Goal: Task Accomplishment & Management: Use online tool/utility

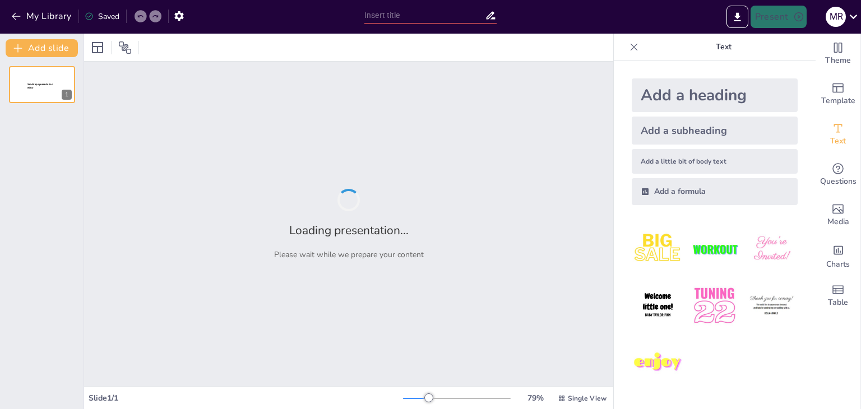
type input "Famous Quotes: Reported Speech Challenge"
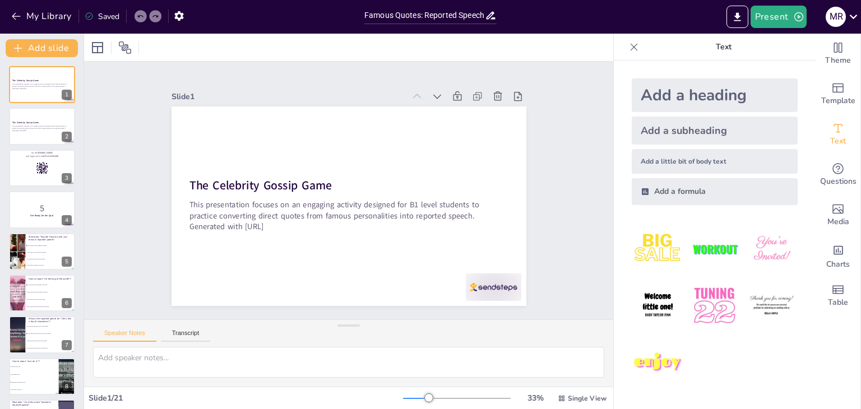
checkbox input "true"
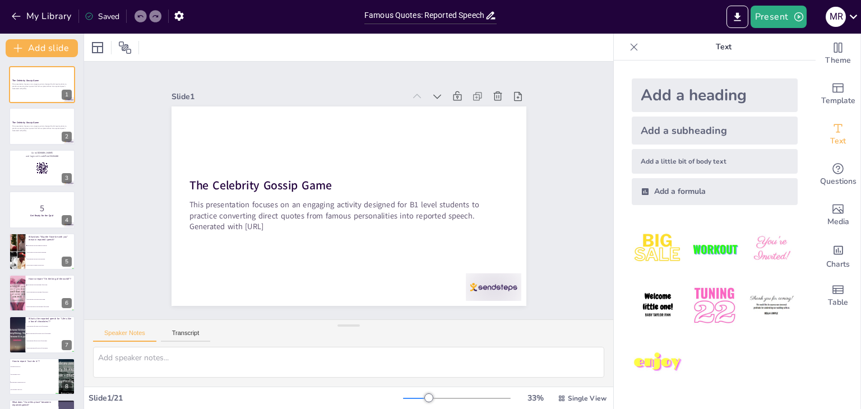
checkbox input "true"
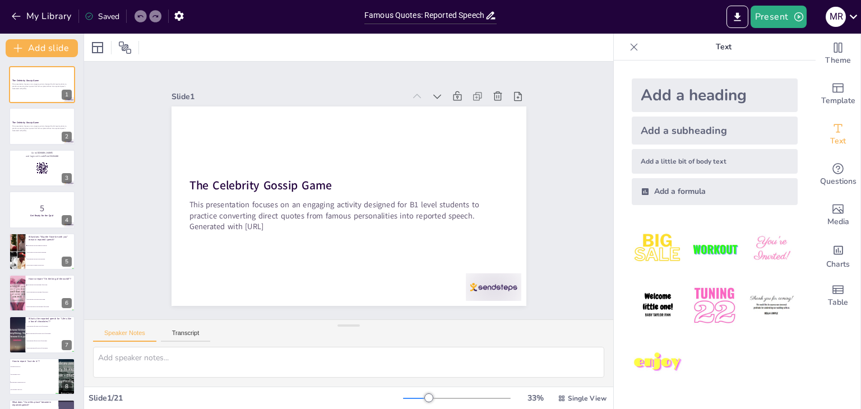
checkbox input "true"
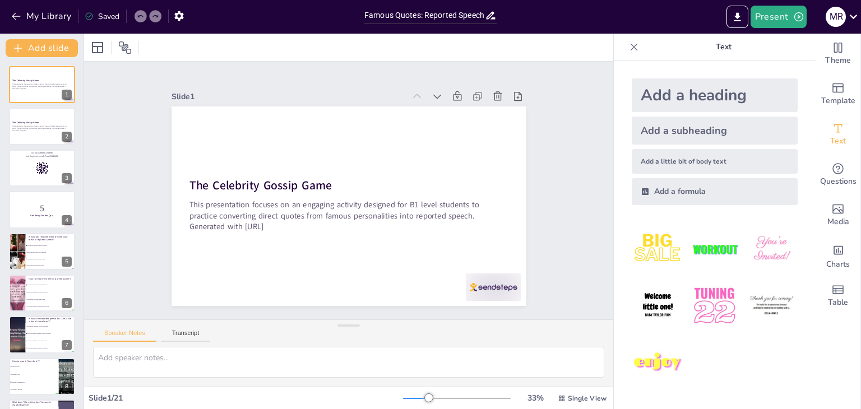
checkbox input "true"
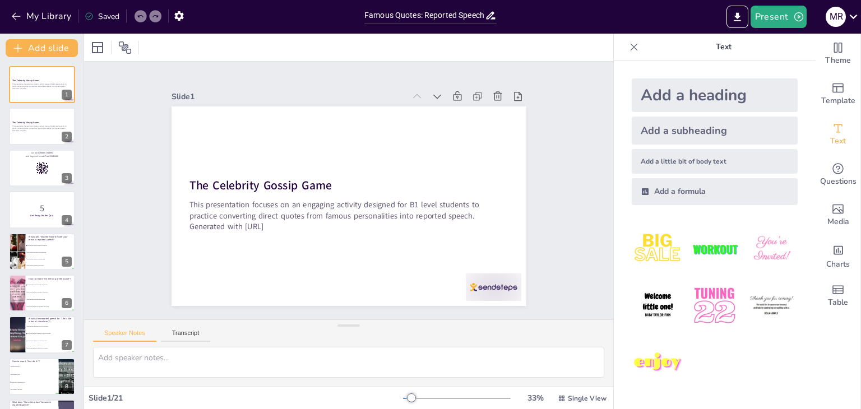
checkbox input "true"
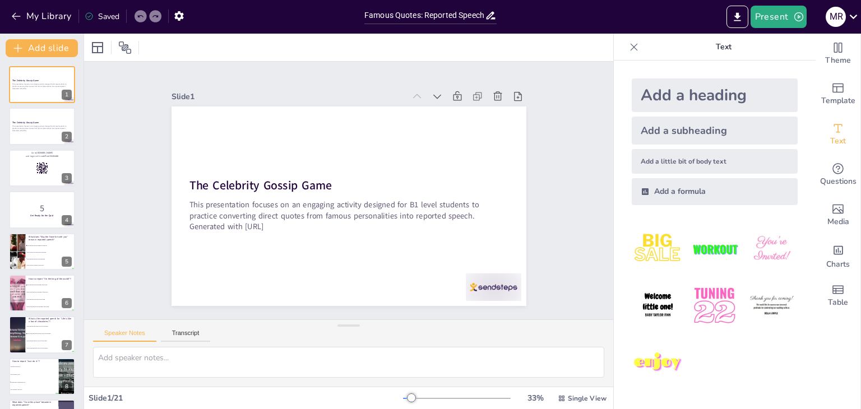
checkbox input "true"
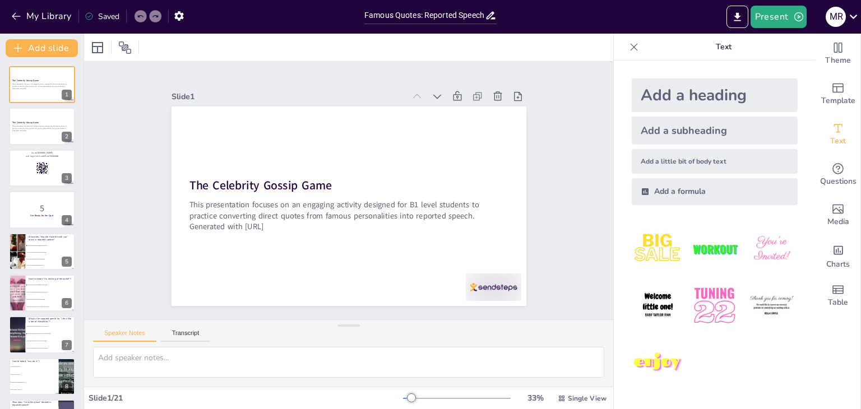
checkbox input "true"
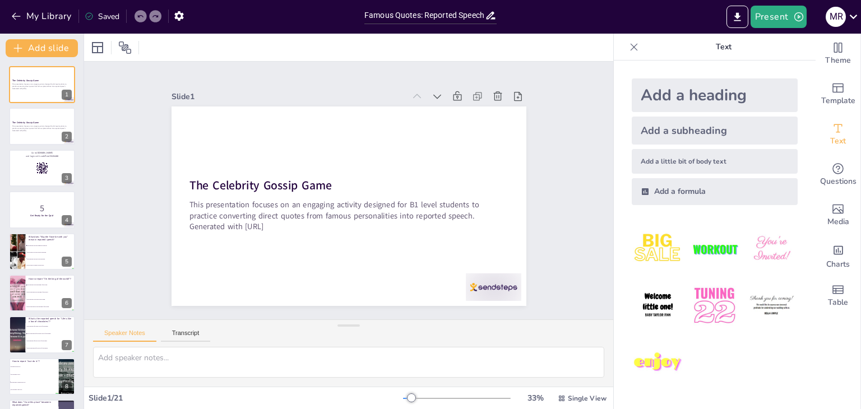
checkbox input "true"
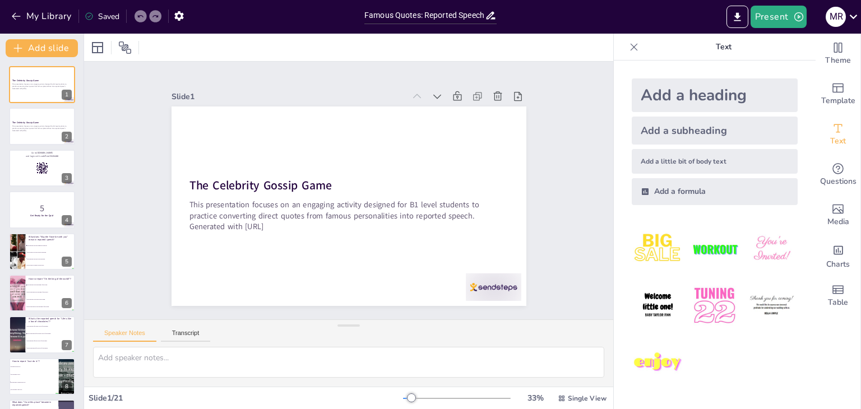
checkbox input "true"
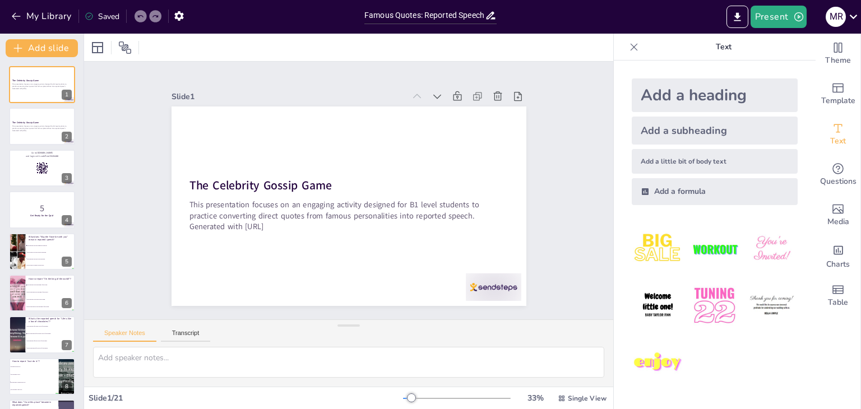
checkbox input "true"
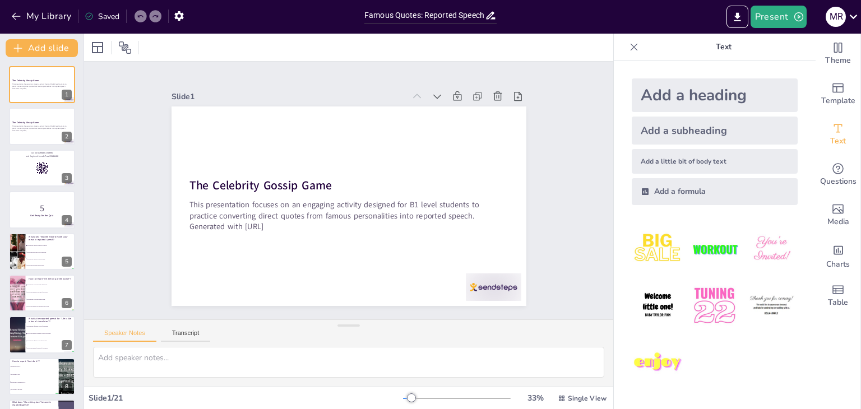
checkbox input "true"
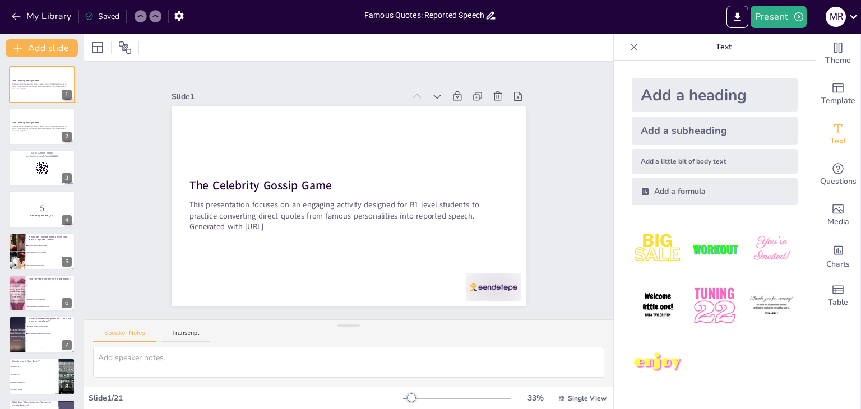
checkbox input "true"
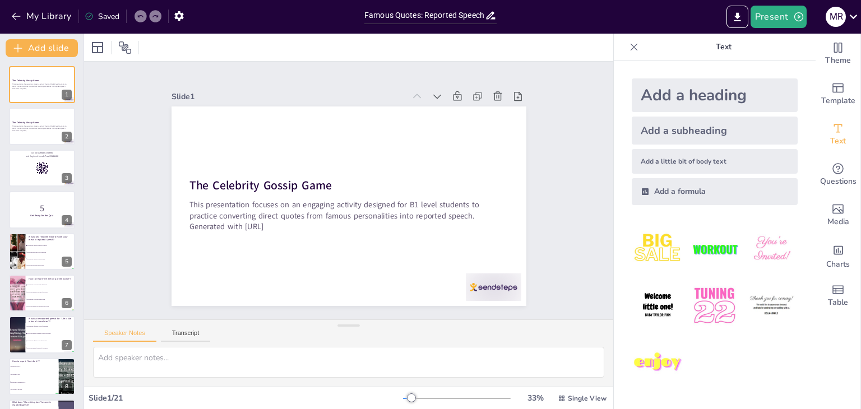
checkbox input "true"
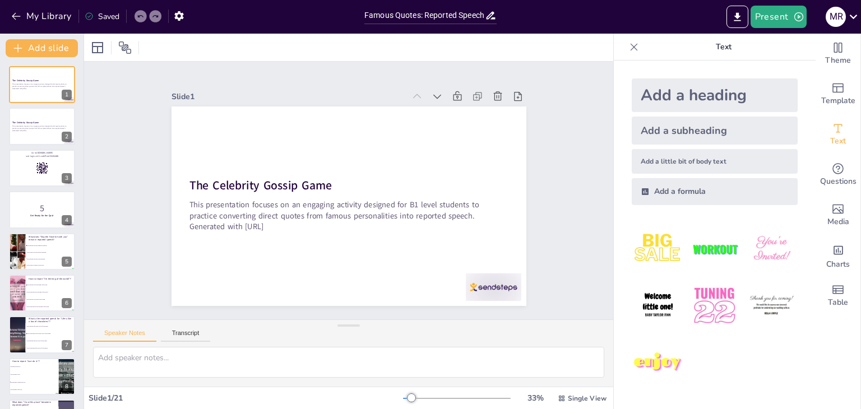
checkbox input "true"
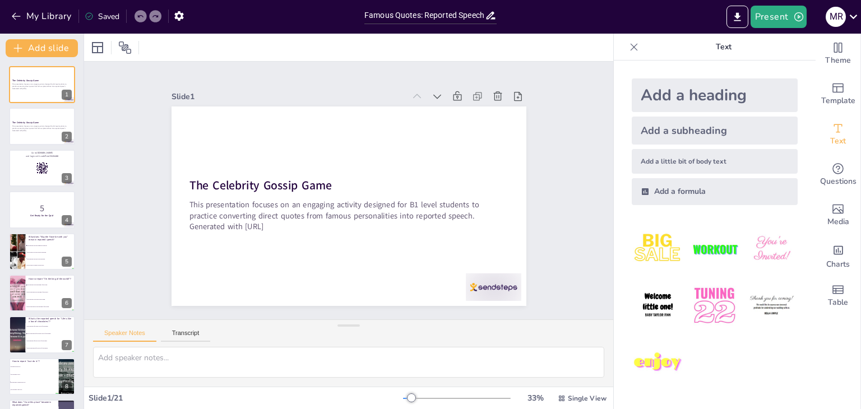
checkbox input "true"
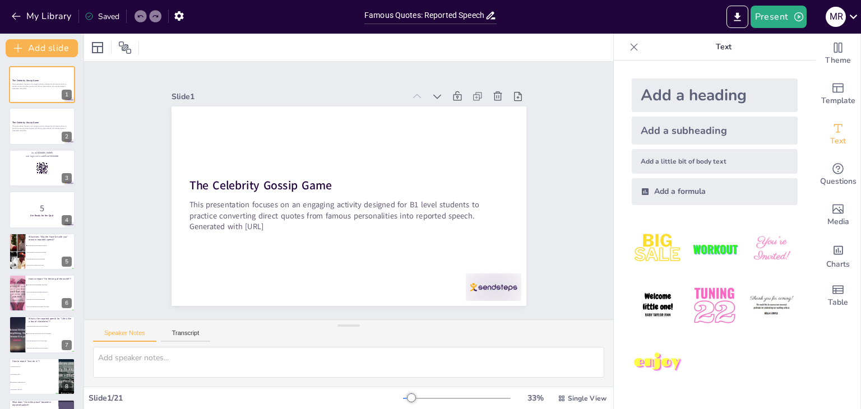
checkbox input "true"
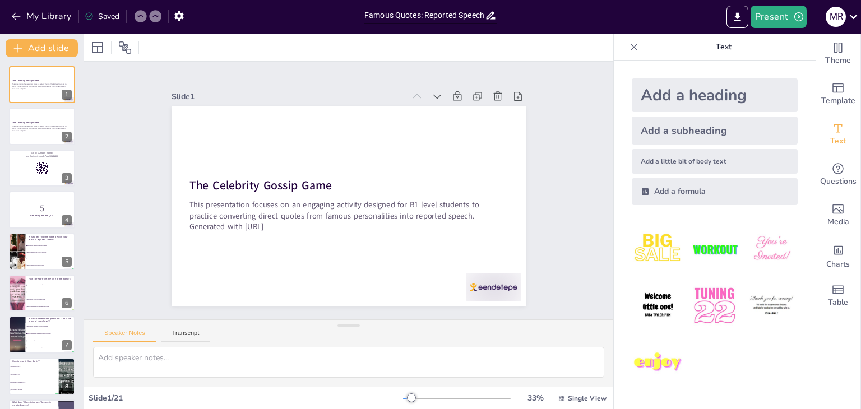
checkbox input "true"
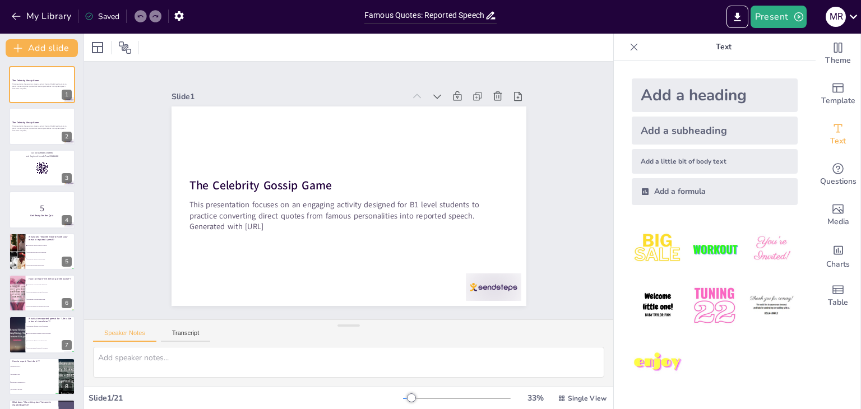
checkbox input "true"
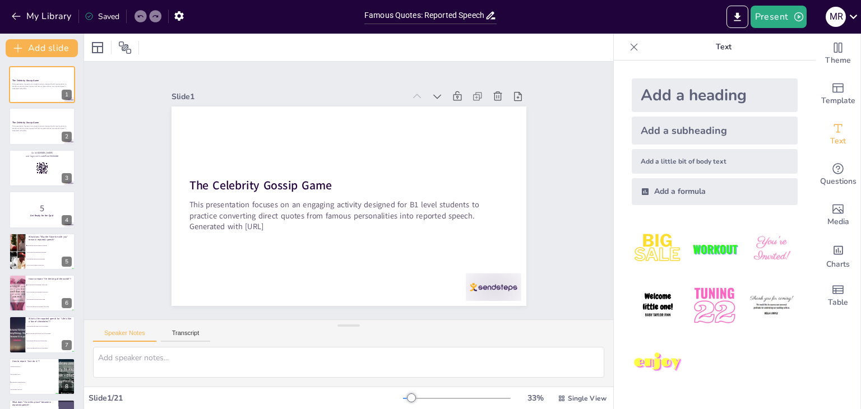
checkbox input "true"
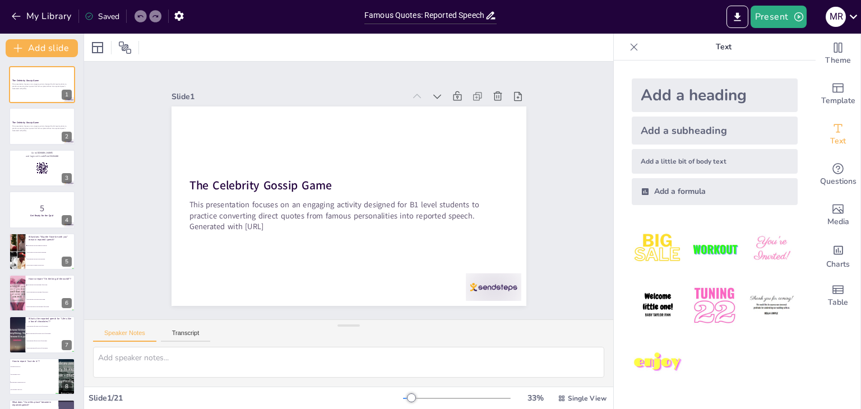
checkbox input "true"
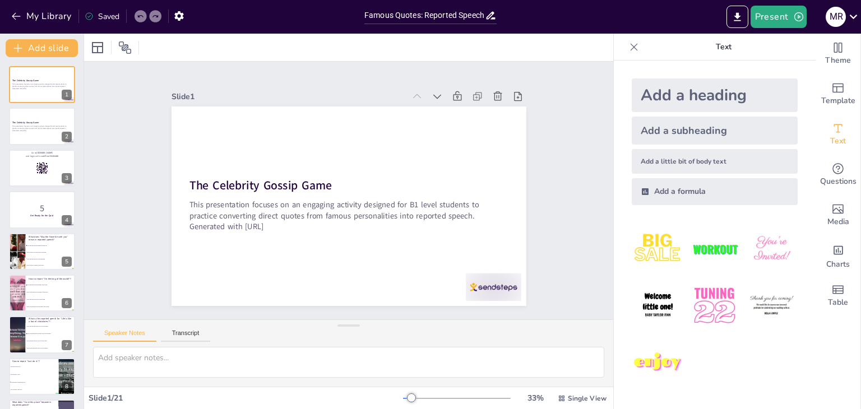
checkbox input "true"
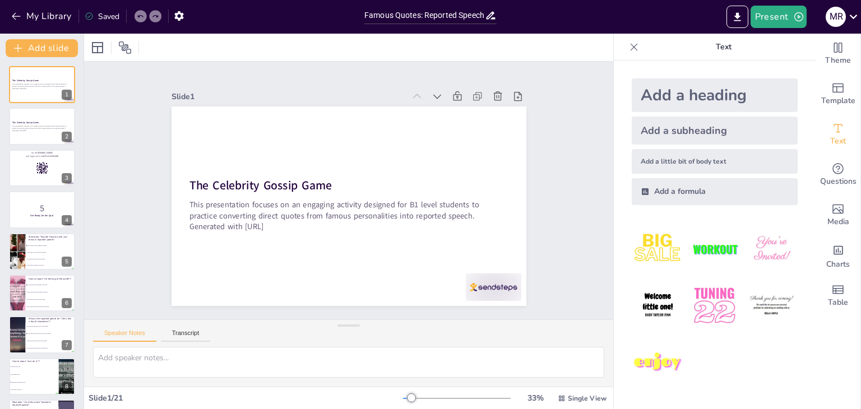
checkbox input "true"
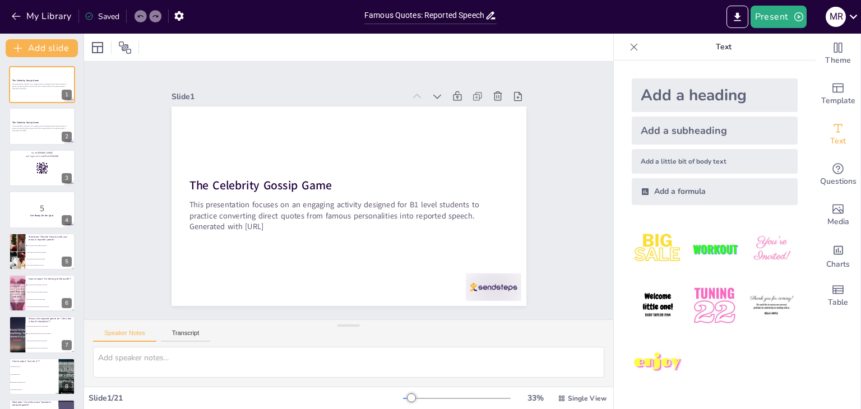
checkbox input "true"
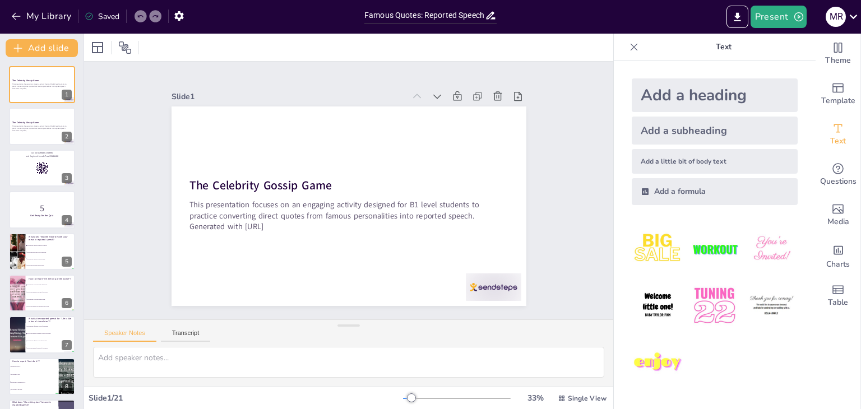
checkbox input "true"
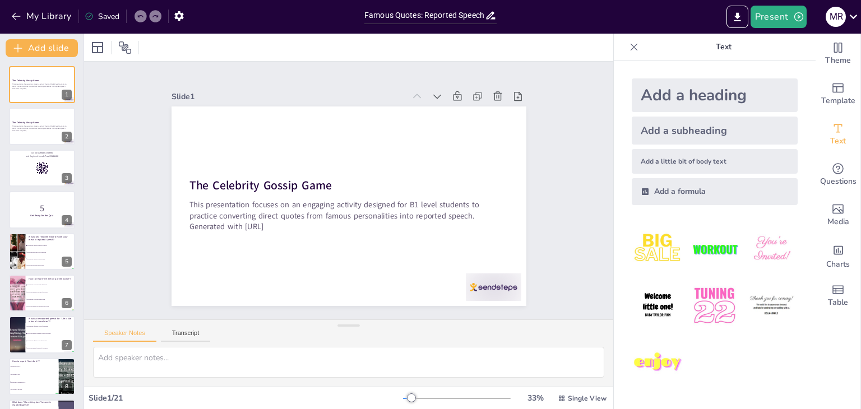
checkbox input "true"
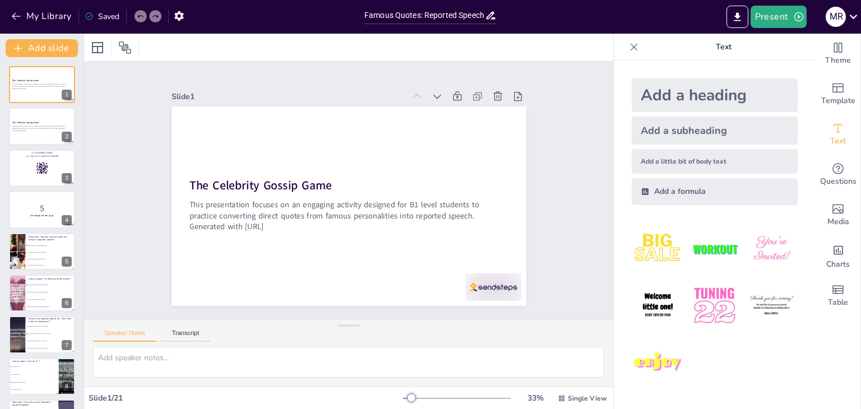
checkbox input "true"
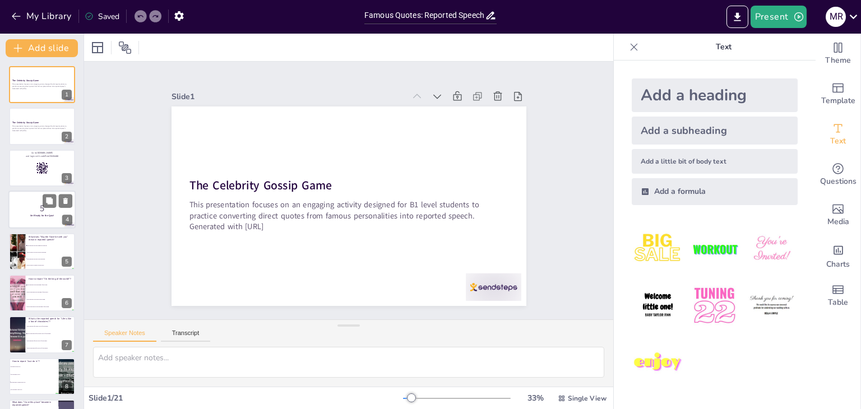
checkbox input "true"
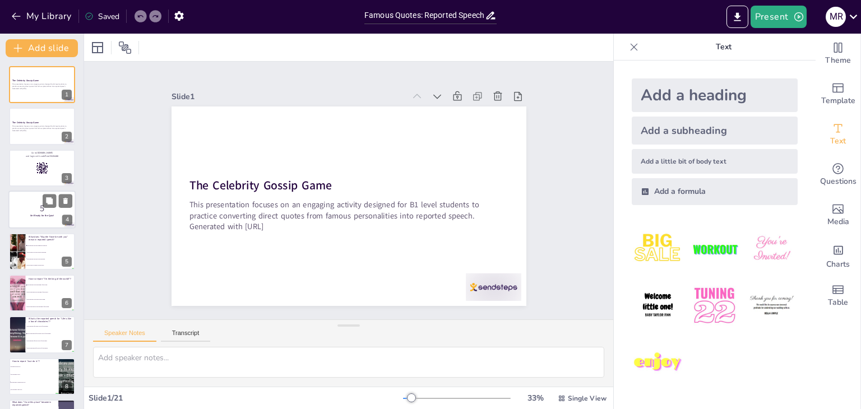
checkbox input "true"
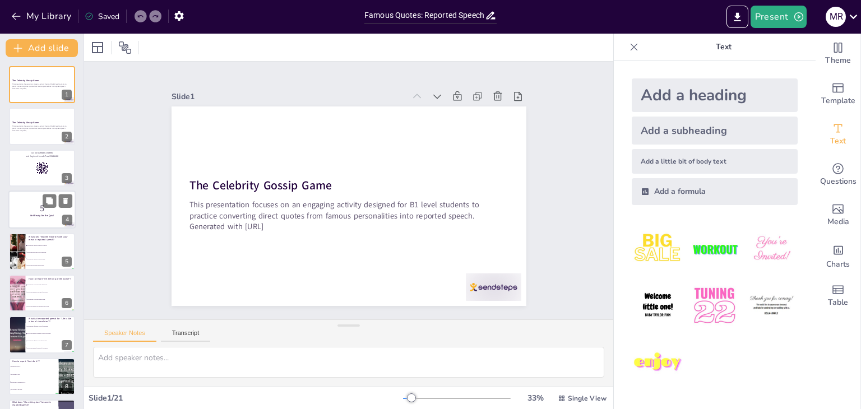
checkbox input "true"
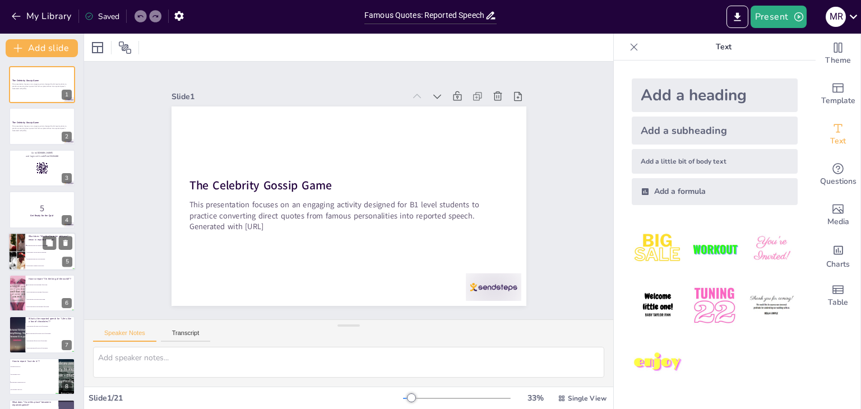
checkbox input "true"
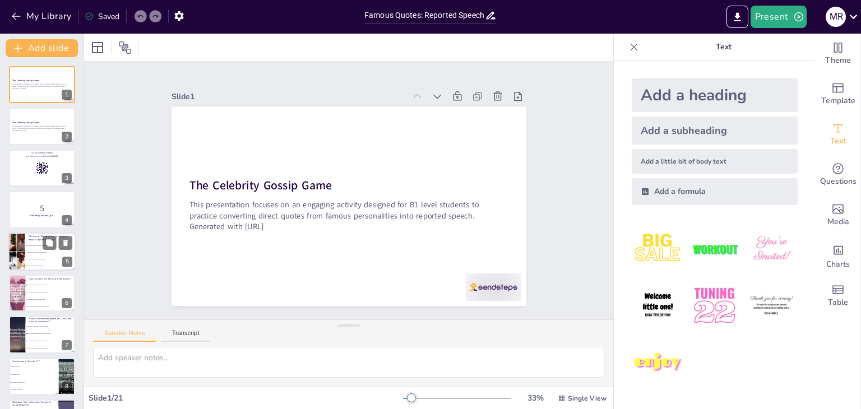
checkbox input "true"
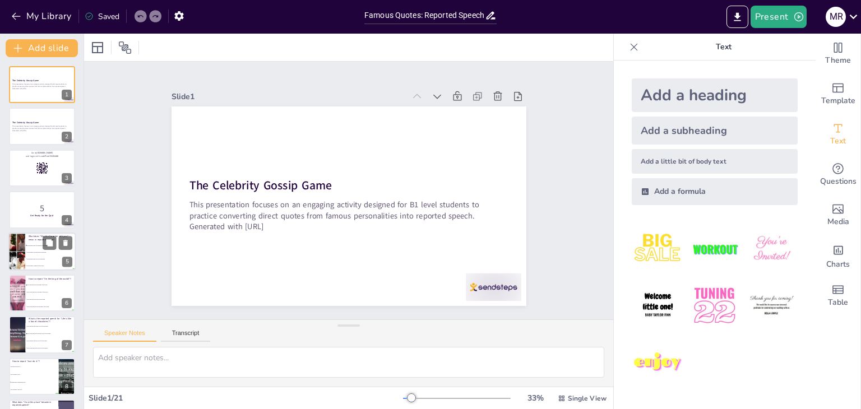
checkbox input "true"
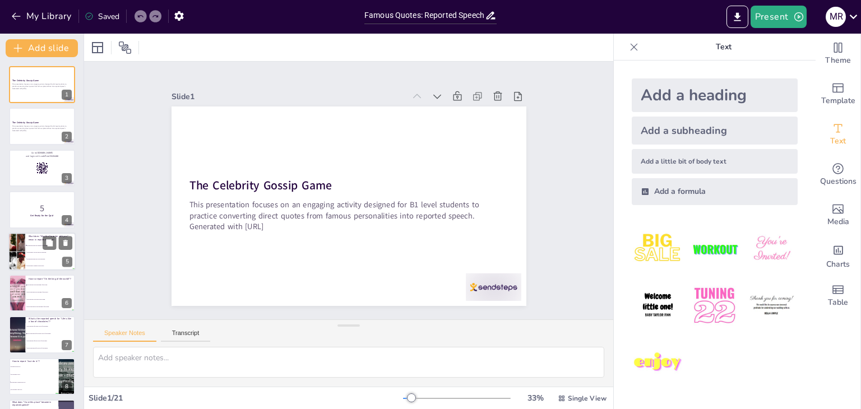
checkbox input "true"
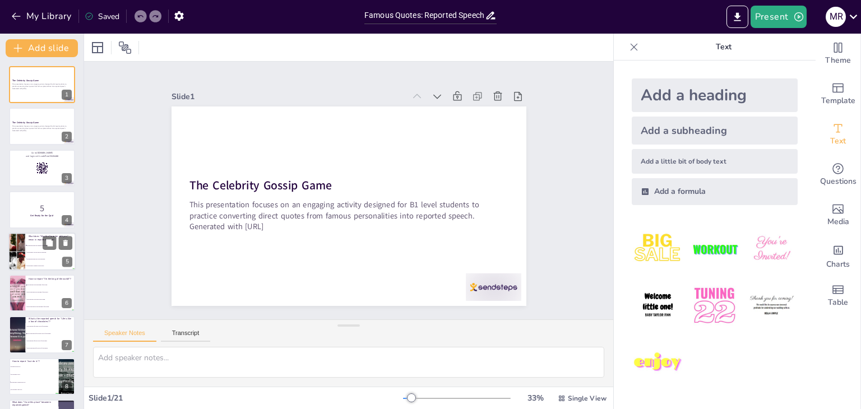
checkbox input "true"
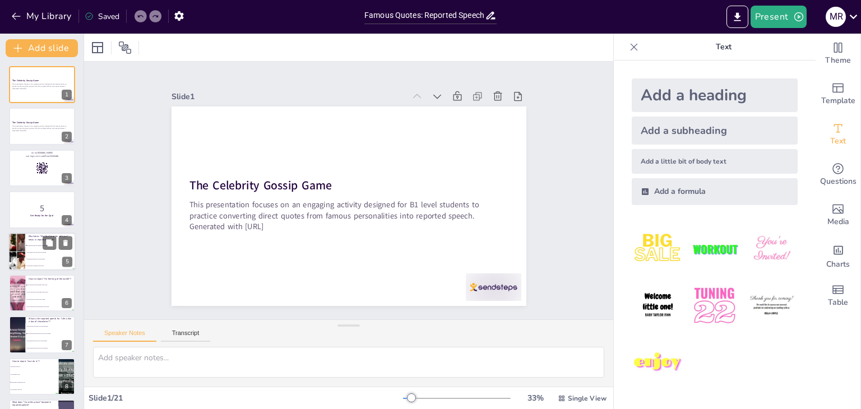
checkbox input "true"
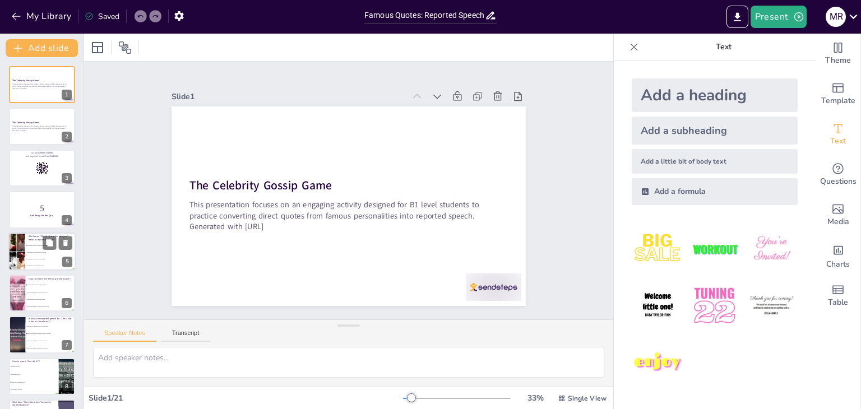
checkbox input "true"
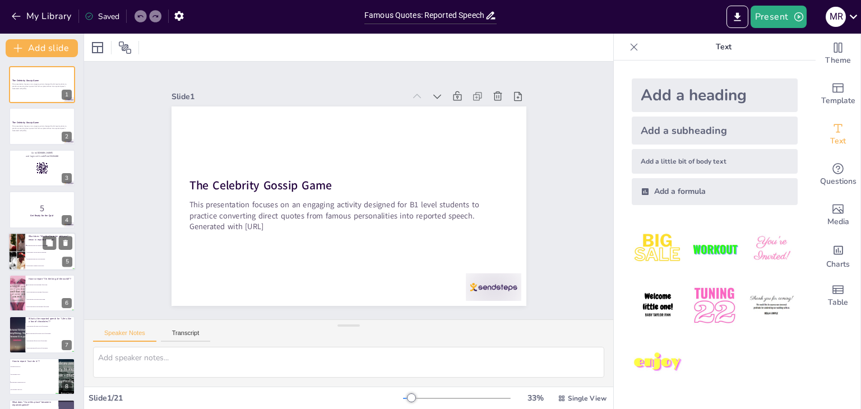
checkbox input "true"
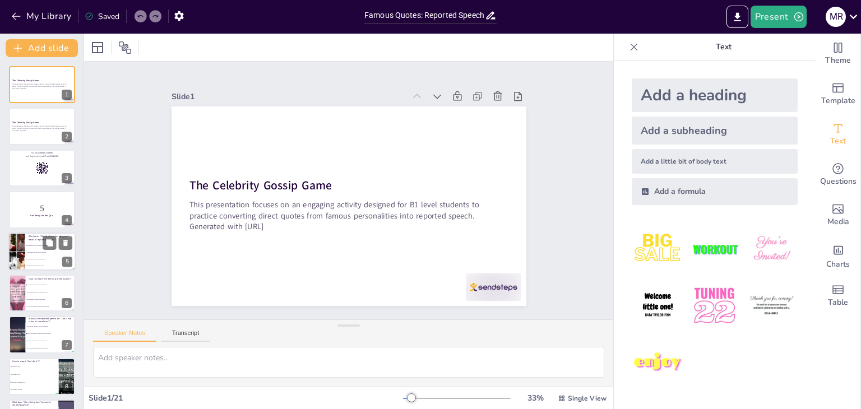
checkbox input "true"
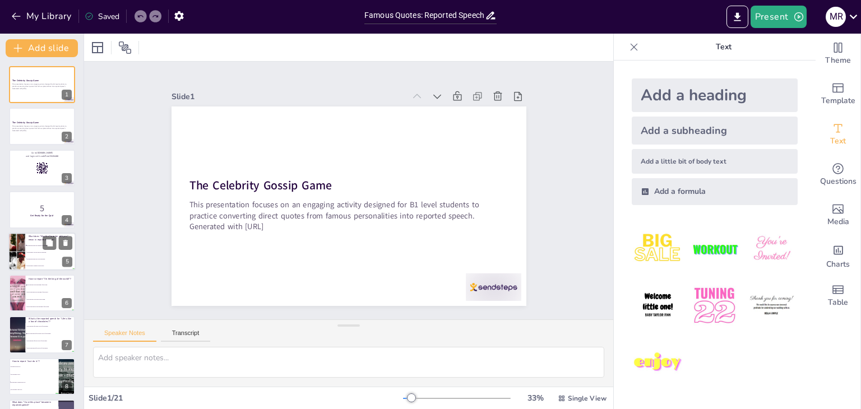
checkbox input "true"
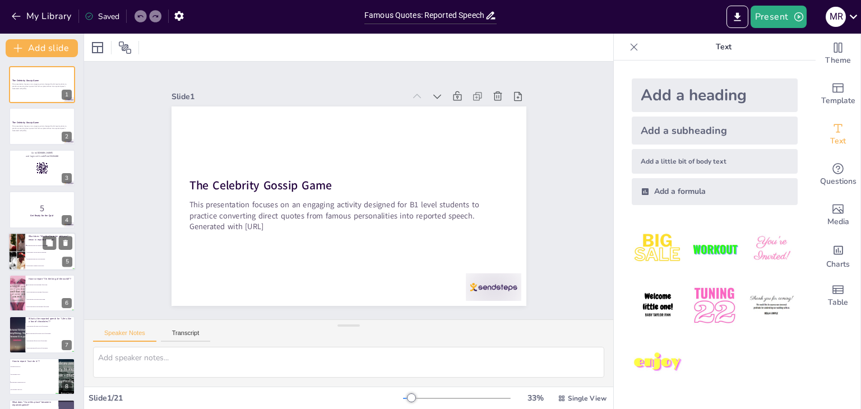
checkbox input "true"
click at [98, 48] on icon at bounding box center [97, 47] width 13 height 13
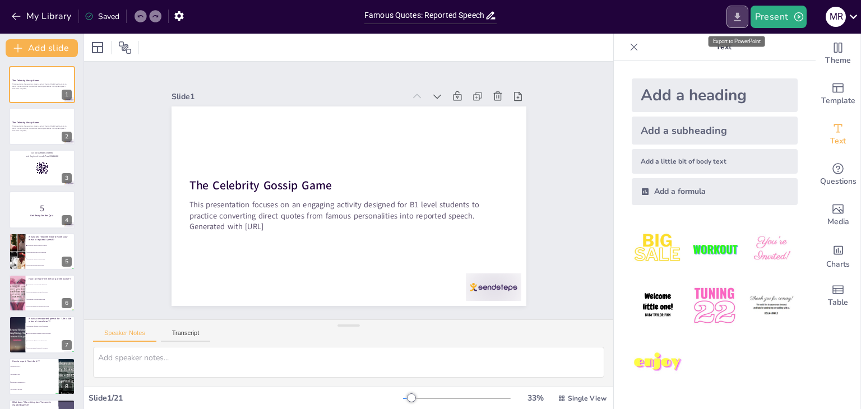
click at [736, 13] on icon "Export to PowerPoint" at bounding box center [738, 17] width 12 height 12
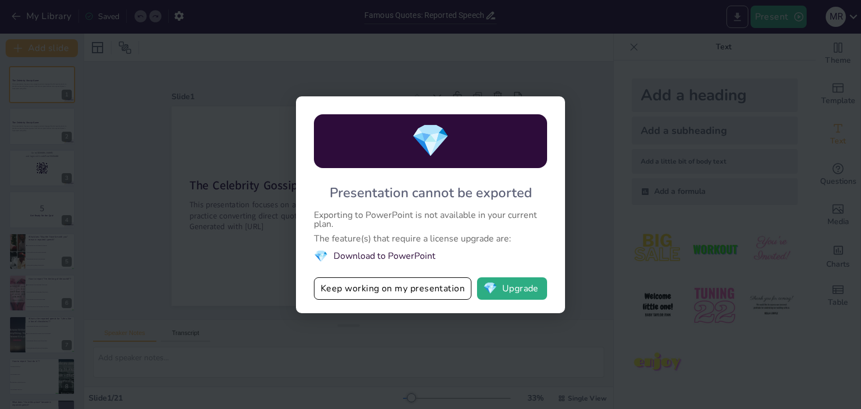
click at [735, 25] on div "💎 Presentation cannot be exported Exporting to PowerPoint is not available in y…" at bounding box center [430, 204] width 861 height 409
click at [235, 151] on div "💎 Presentation cannot be exported Exporting to PowerPoint is not available in y…" at bounding box center [430, 204] width 861 height 409
click at [330, 316] on div "💎 Presentation cannot be exported Exporting to PowerPoint is not available in y…" at bounding box center [430, 204] width 861 height 409
click at [375, 288] on button "Keep working on my presentation" at bounding box center [393, 289] width 158 height 22
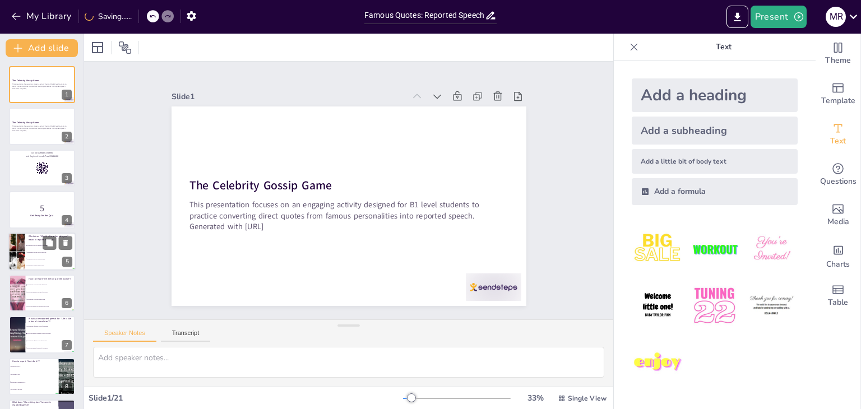
click at [21, 238] on div at bounding box center [16, 252] width 67 height 38
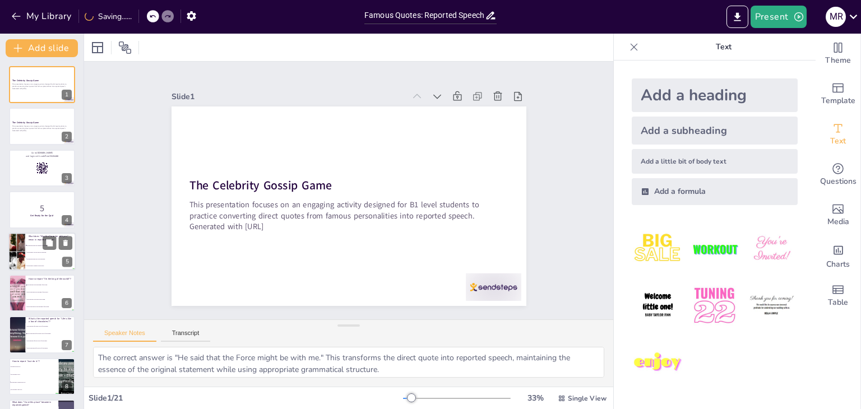
scroll to position [18, 0]
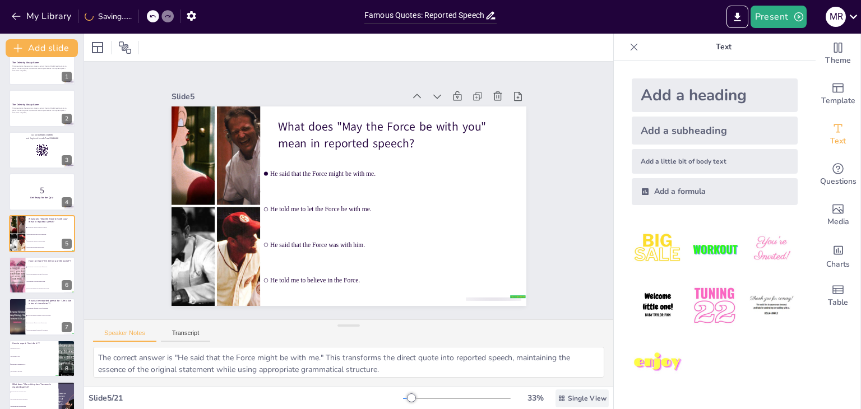
click at [582, 395] on span "Single View" at bounding box center [587, 398] width 39 height 9
click at [576, 270] on div "Slide 1 The Celebrity Gossip Game This presentation focuses on an engaging acti…" at bounding box center [348, 191] width 529 height 258
click at [128, 50] on icon at bounding box center [124, 47] width 13 height 13
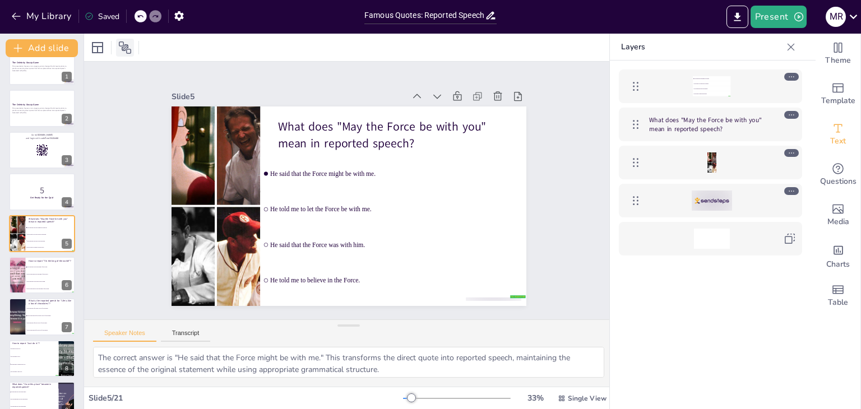
click at [128, 50] on icon at bounding box center [124, 47] width 13 height 13
click at [126, 50] on icon at bounding box center [124, 47] width 13 height 13
click at [125, 45] on icon at bounding box center [125, 47] width 12 height 12
drag, startPoint x: 116, startPoint y: 41, endPoint x: 122, endPoint y: 41, distance: 6.2
click at [116, 41] on div at bounding box center [125, 48] width 18 height 18
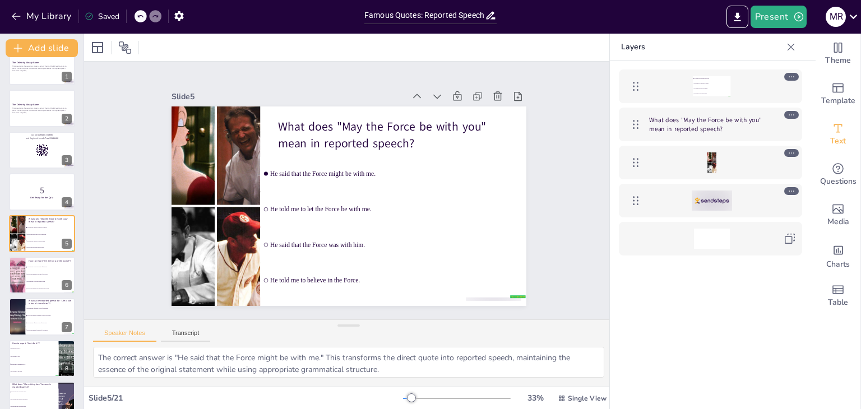
click at [796, 46] on icon at bounding box center [791, 46] width 11 height 11
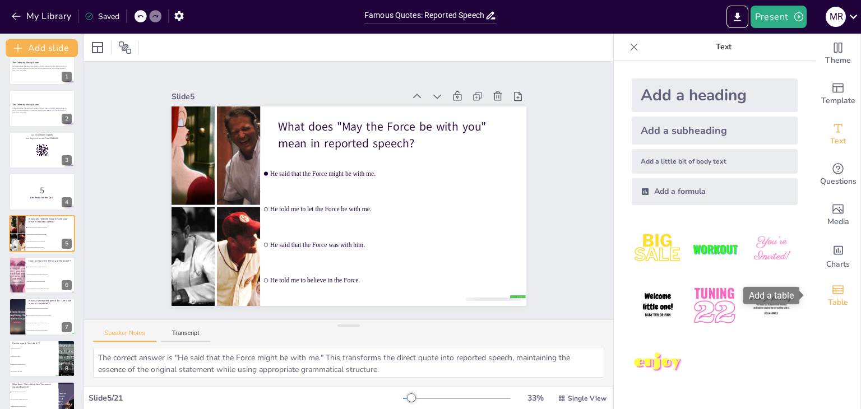
click at [828, 297] on span "Table" at bounding box center [838, 303] width 20 height 12
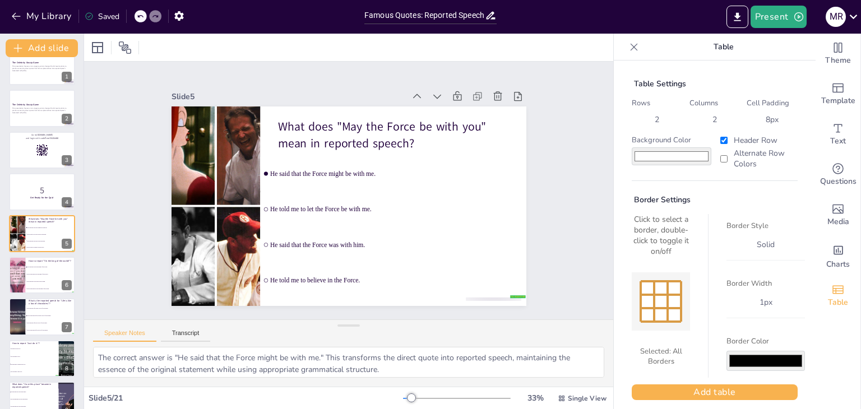
click at [629, 43] on icon at bounding box center [634, 46] width 11 height 11
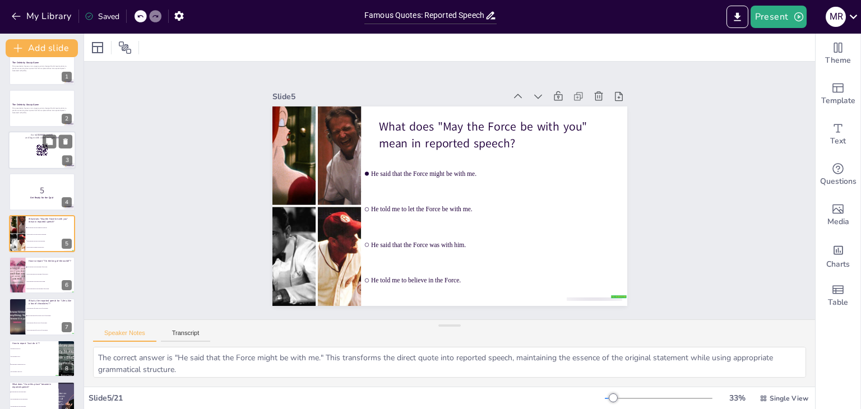
click at [39, 149] on rect at bounding box center [42, 150] width 12 height 12
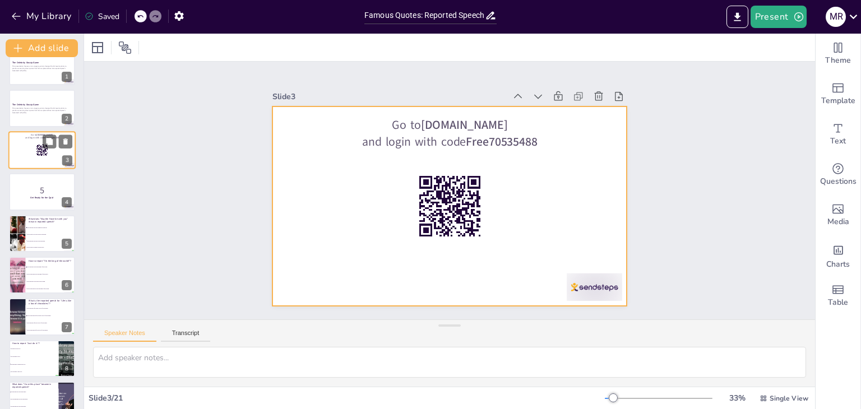
scroll to position [0, 0]
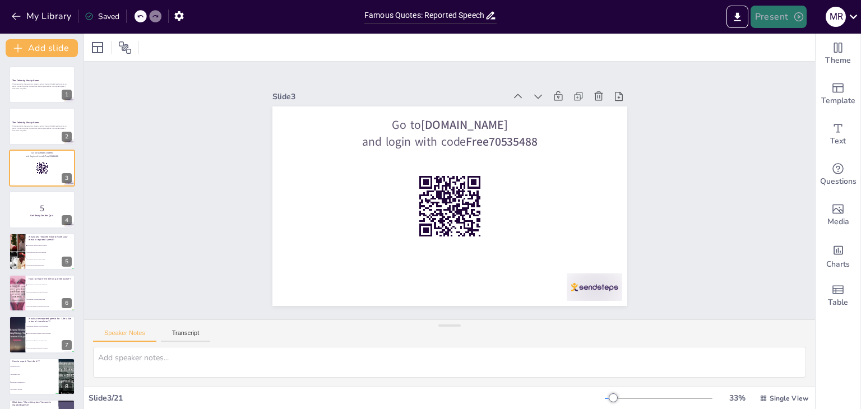
click at [795, 15] on icon "button" at bounding box center [798, 16] width 11 height 11
click at [786, 73] on li "Play presentation" at bounding box center [795, 69] width 88 height 18
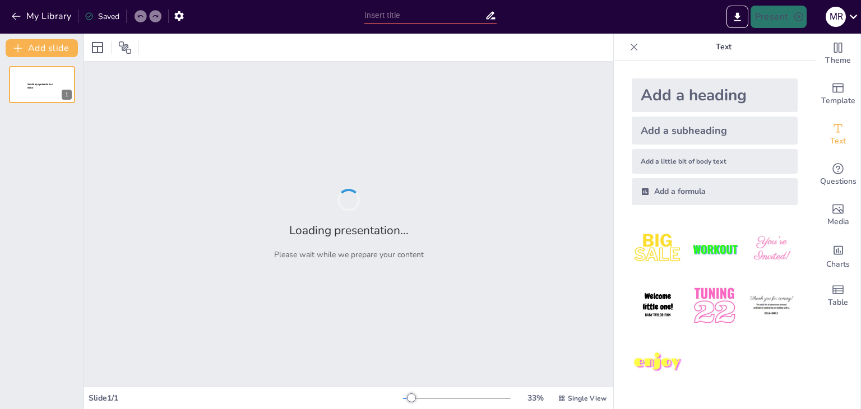
type input "Famous Quotes: Reported Speech Challenge"
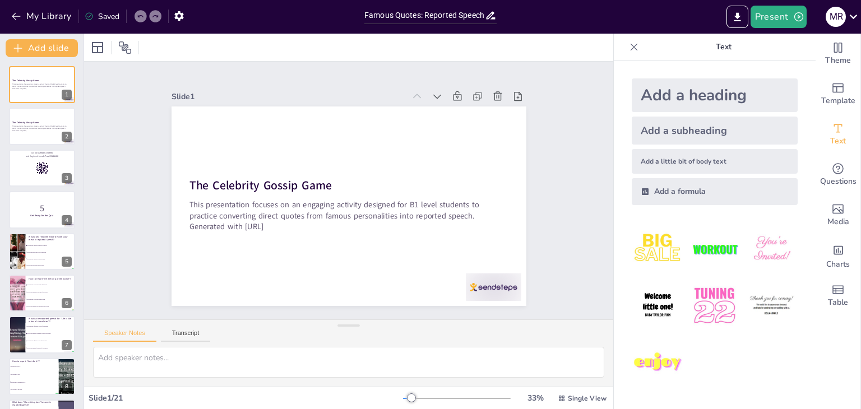
checkbox input "true"
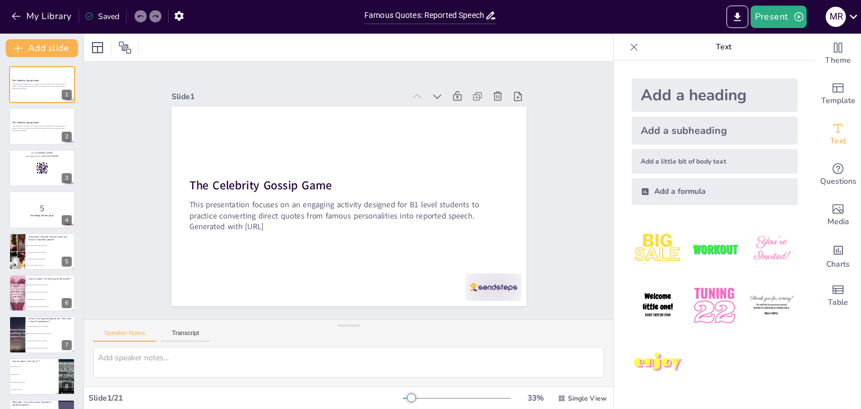
checkbox input "true"
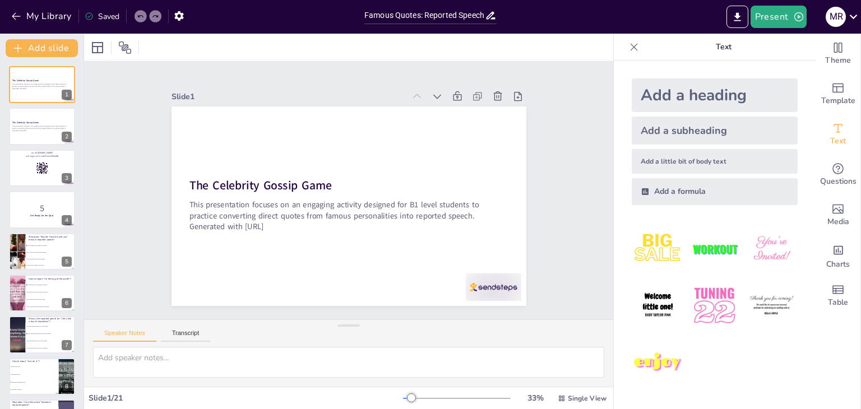
checkbox input "true"
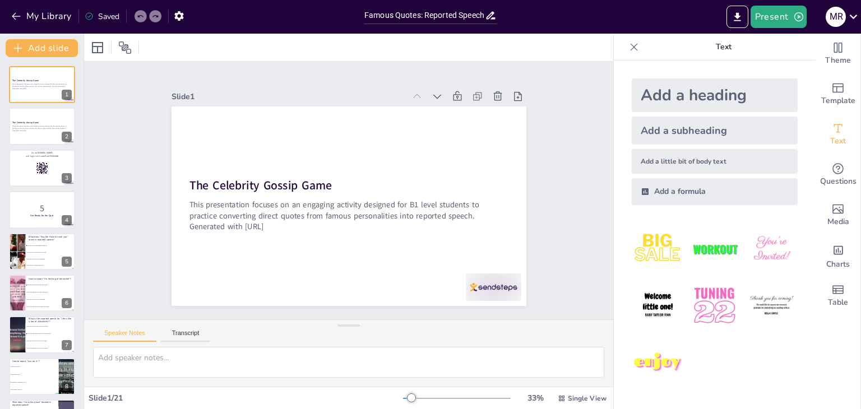
checkbox input "true"
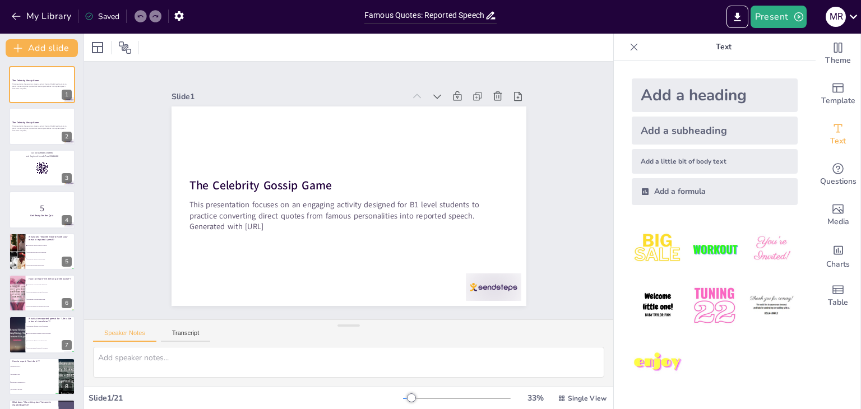
checkbox input "true"
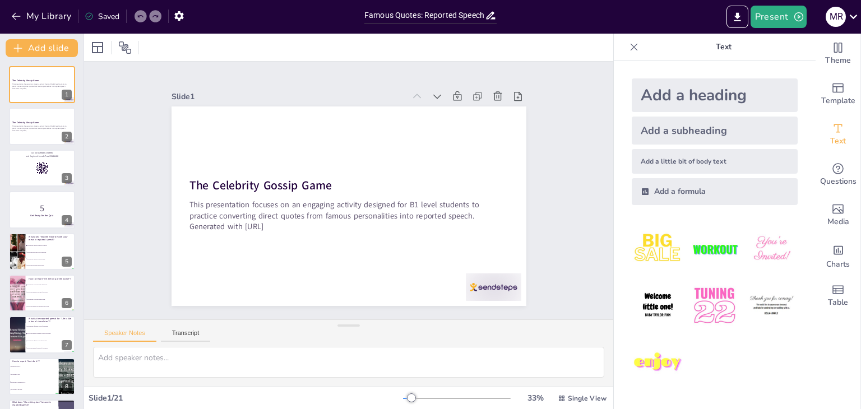
checkbox input "true"
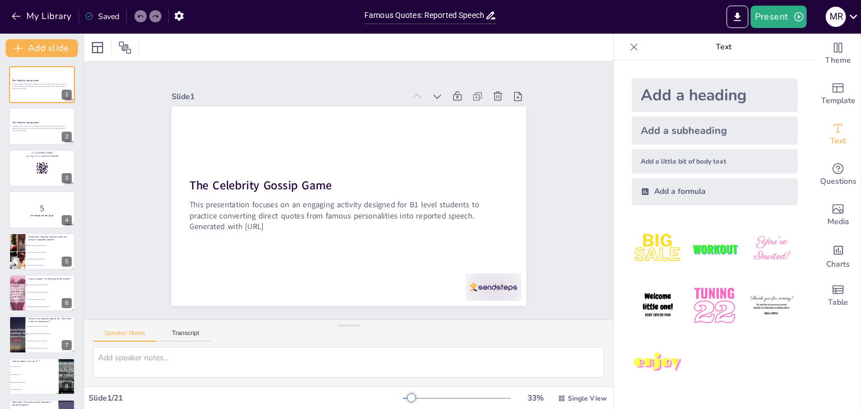
checkbox input "true"
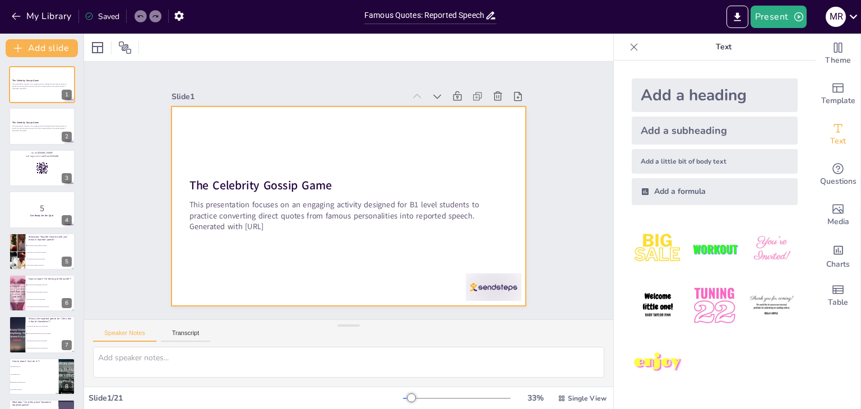
checkbox input "true"
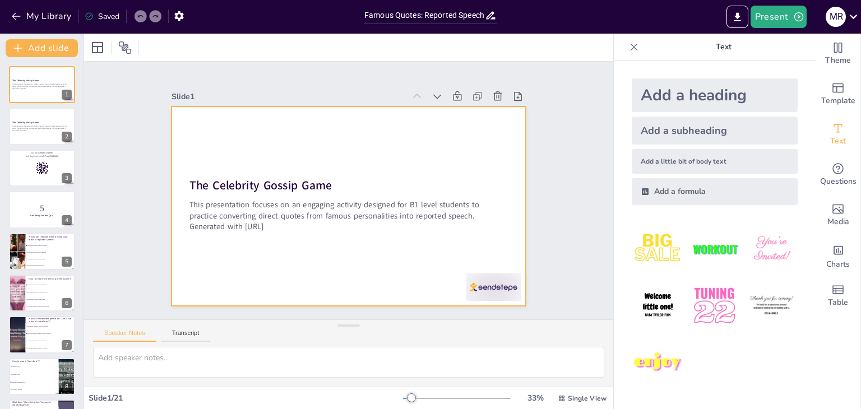
checkbox input "true"
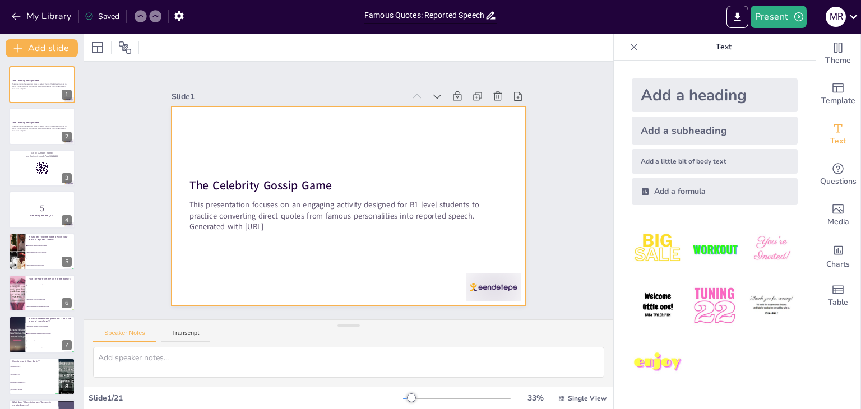
checkbox input "true"
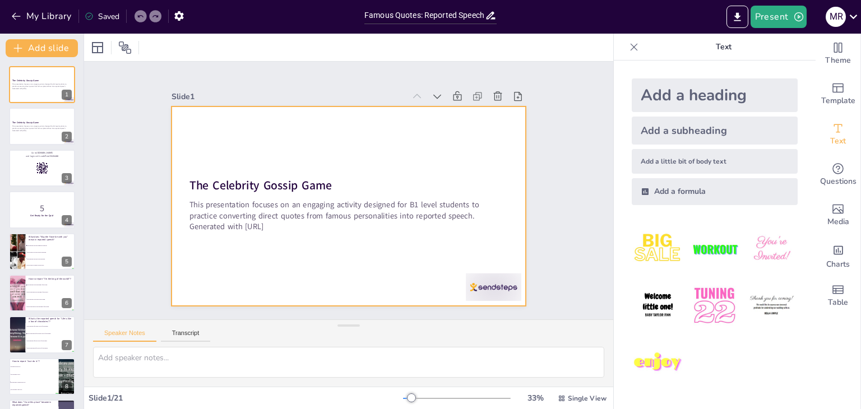
checkbox input "true"
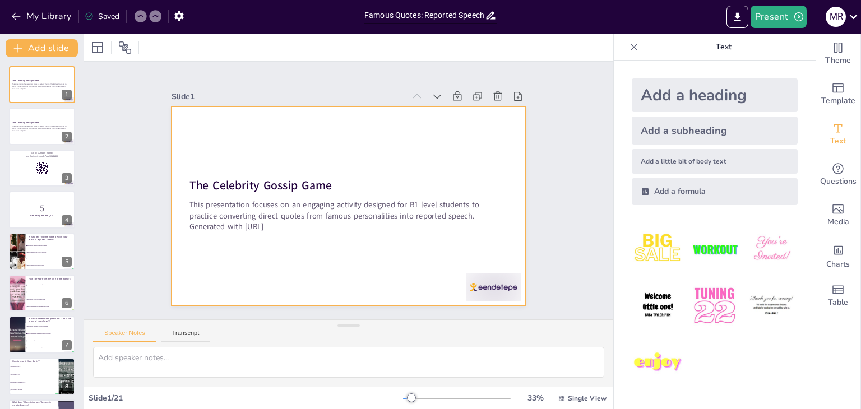
checkbox input "true"
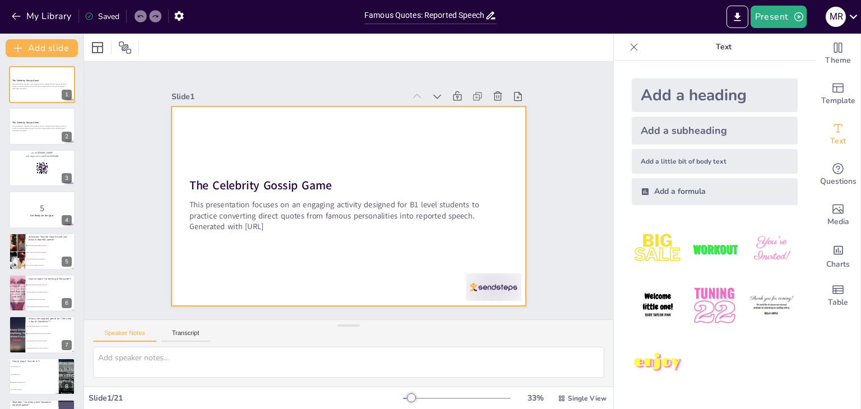
checkbox input "true"
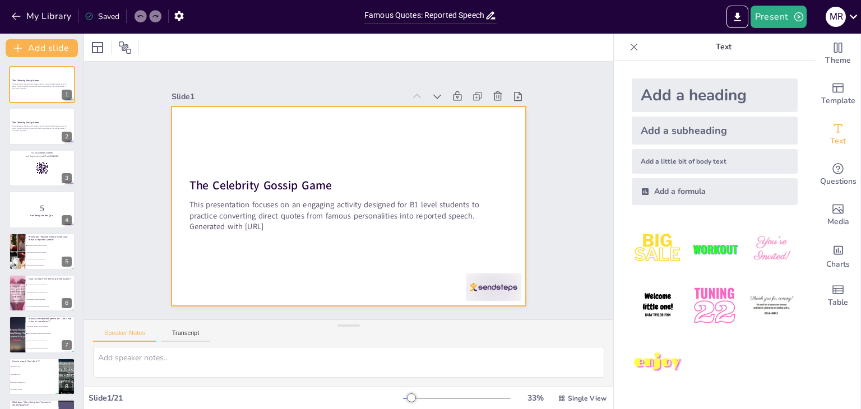
checkbox input "true"
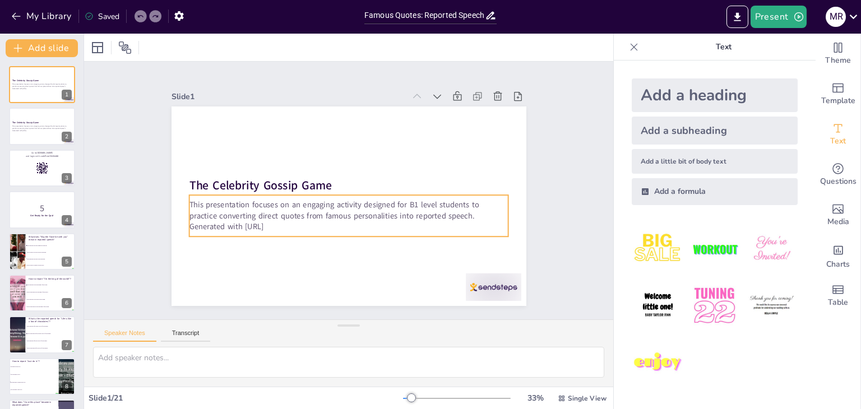
checkbox input "true"
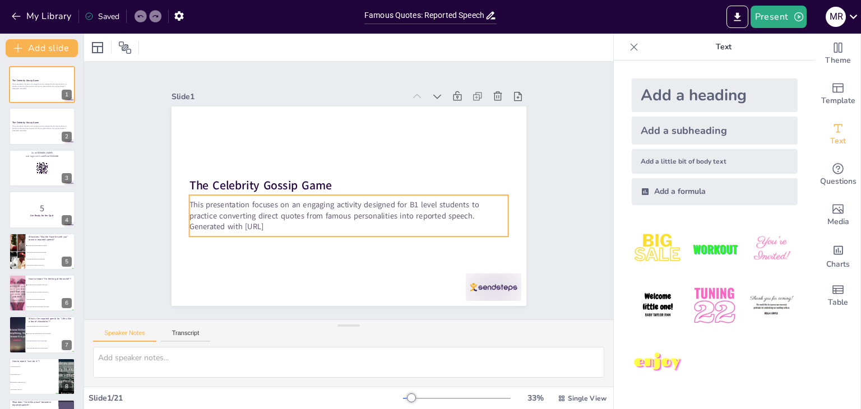
checkbox input "true"
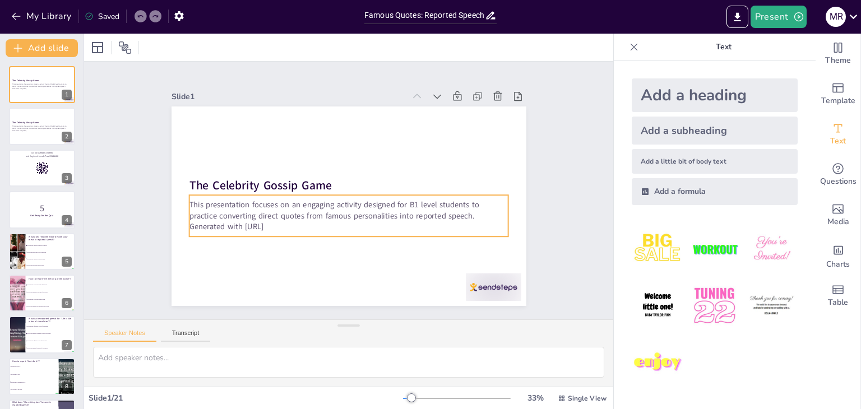
checkbox input "true"
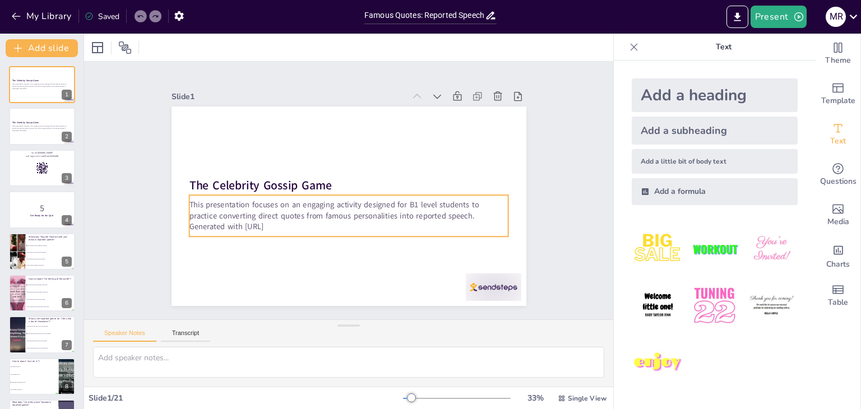
checkbox input "true"
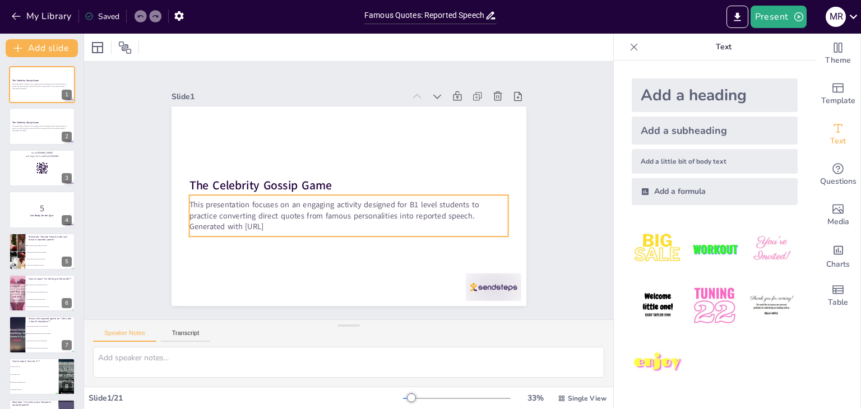
checkbox input "true"
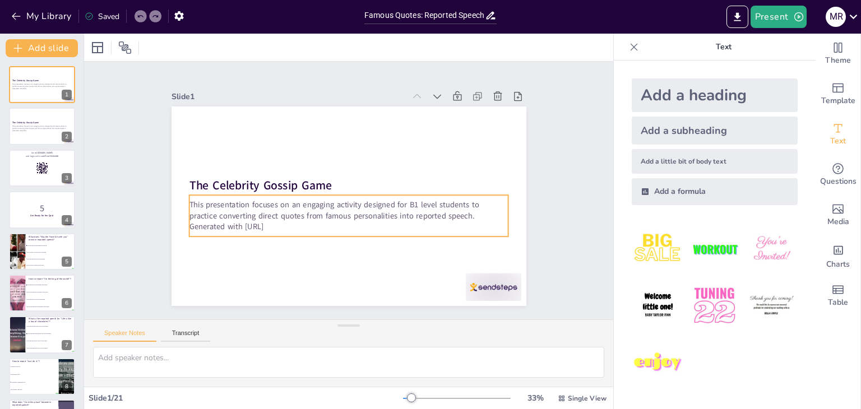
checkbox input "true"
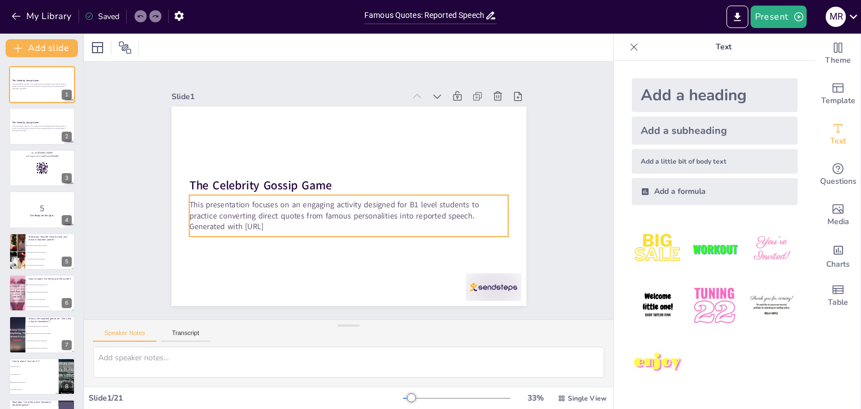
checkbox input "true"
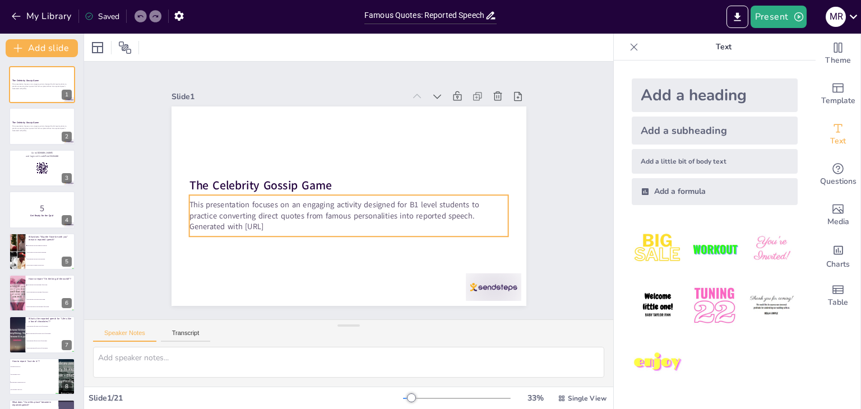
checkbox input "true"
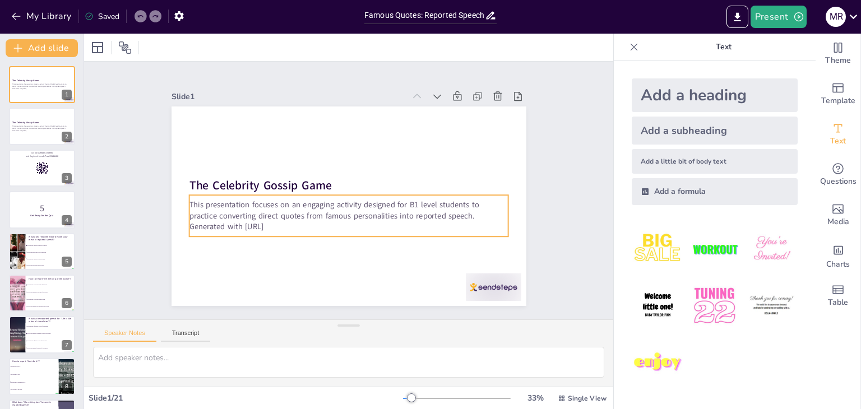
checkbox input "true"
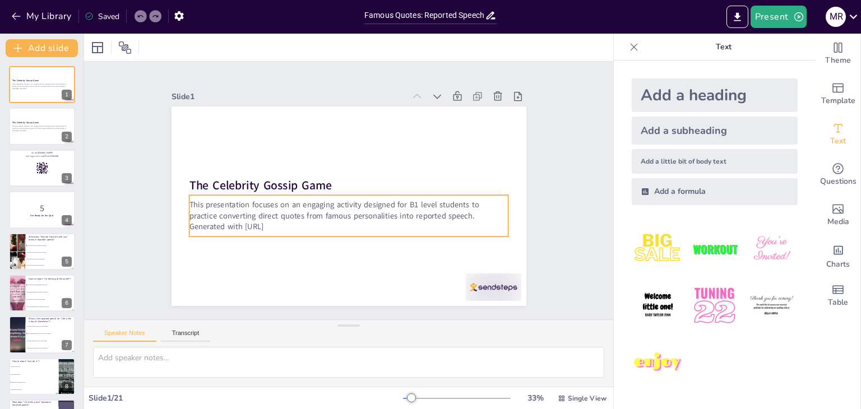
checkbox input "true"
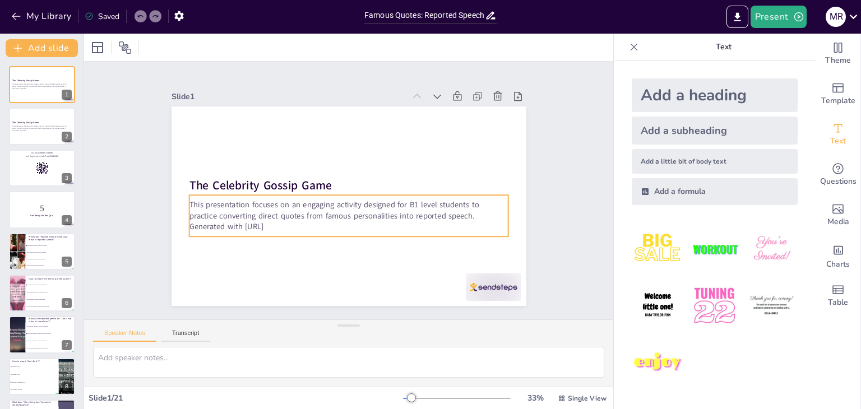
checkbox input "true"
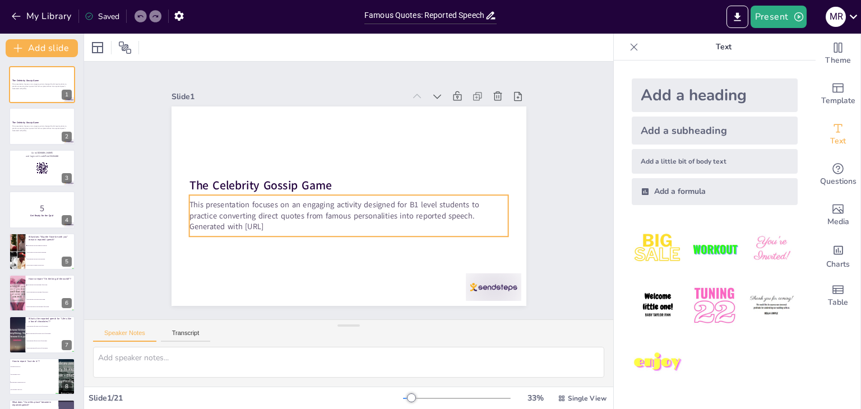
checkbox input "true"
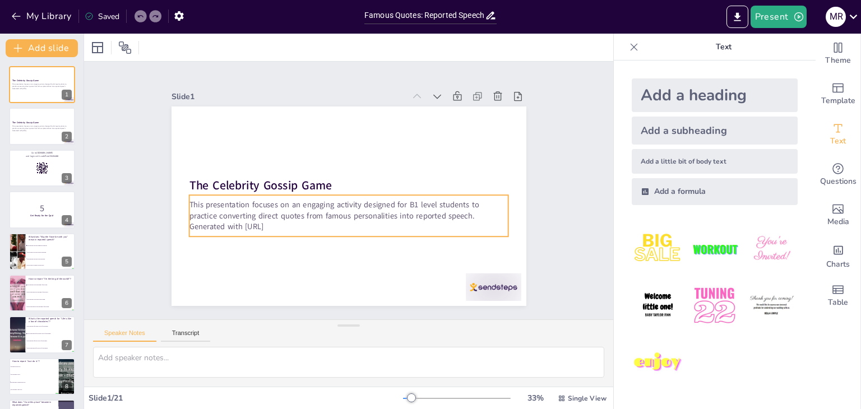
checkbox input "true"
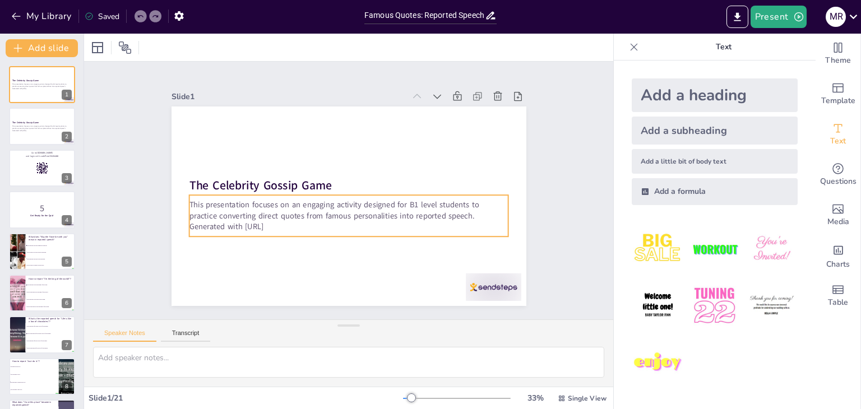
checkbox input "true"
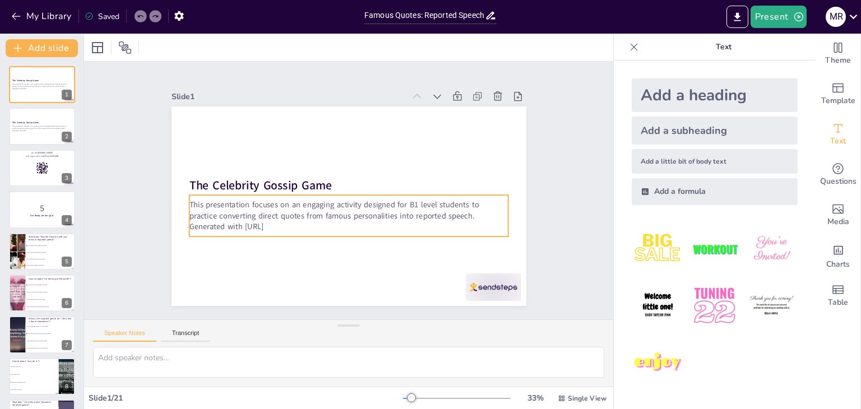
checkbox input "true"
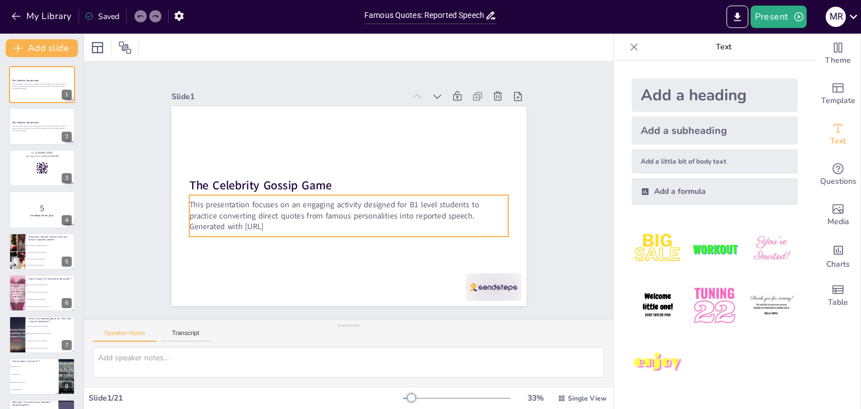
checkbox input "true"
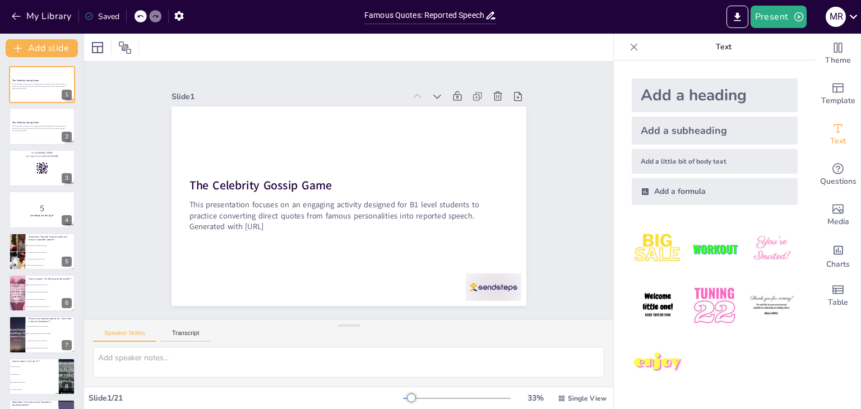
checkbox input "true"
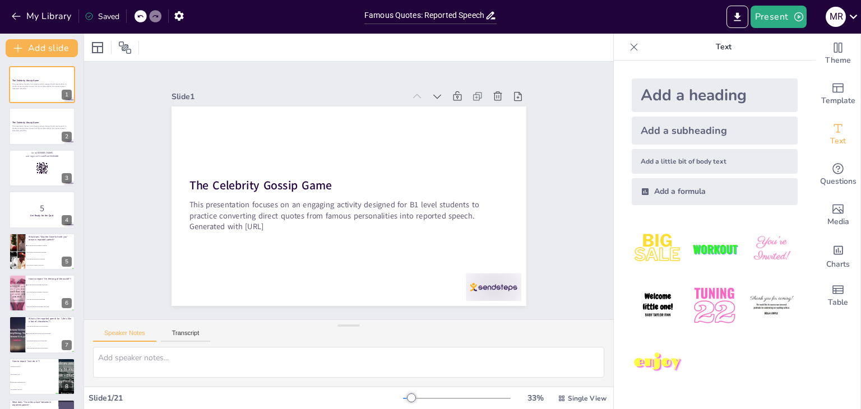
checkbox input "true"
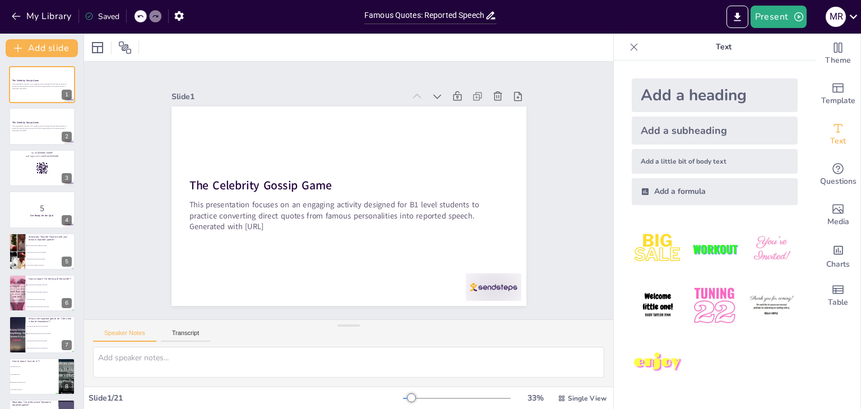
checkbox input "true"
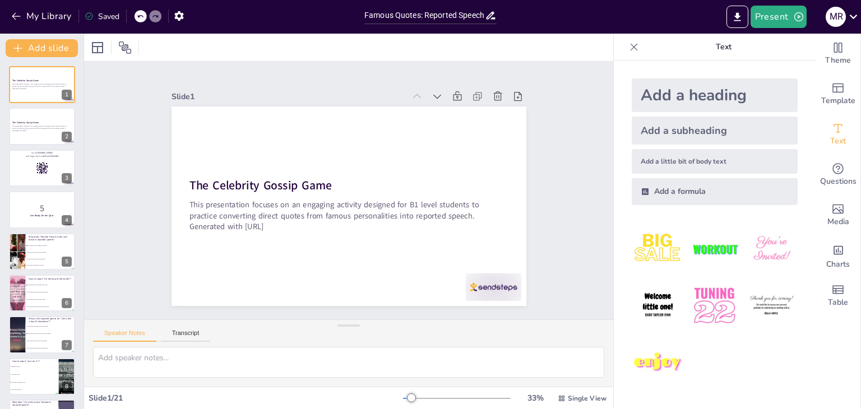
checkbox input "true"
